Goal: Task Accomplishment & Management: Manage account settings

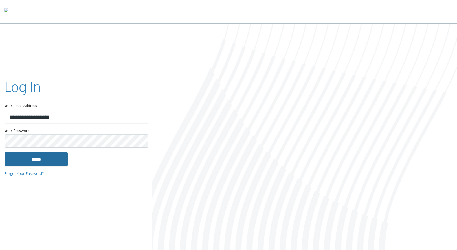
type input "**********"
click at [43, 156] on input "******" at bounding box center [36, 159] width 63 height 14
type input "**********"
click at [45, 159] on input "******" at bounding box center [36, 159] width 63 height 14
